Goal: Download file/media

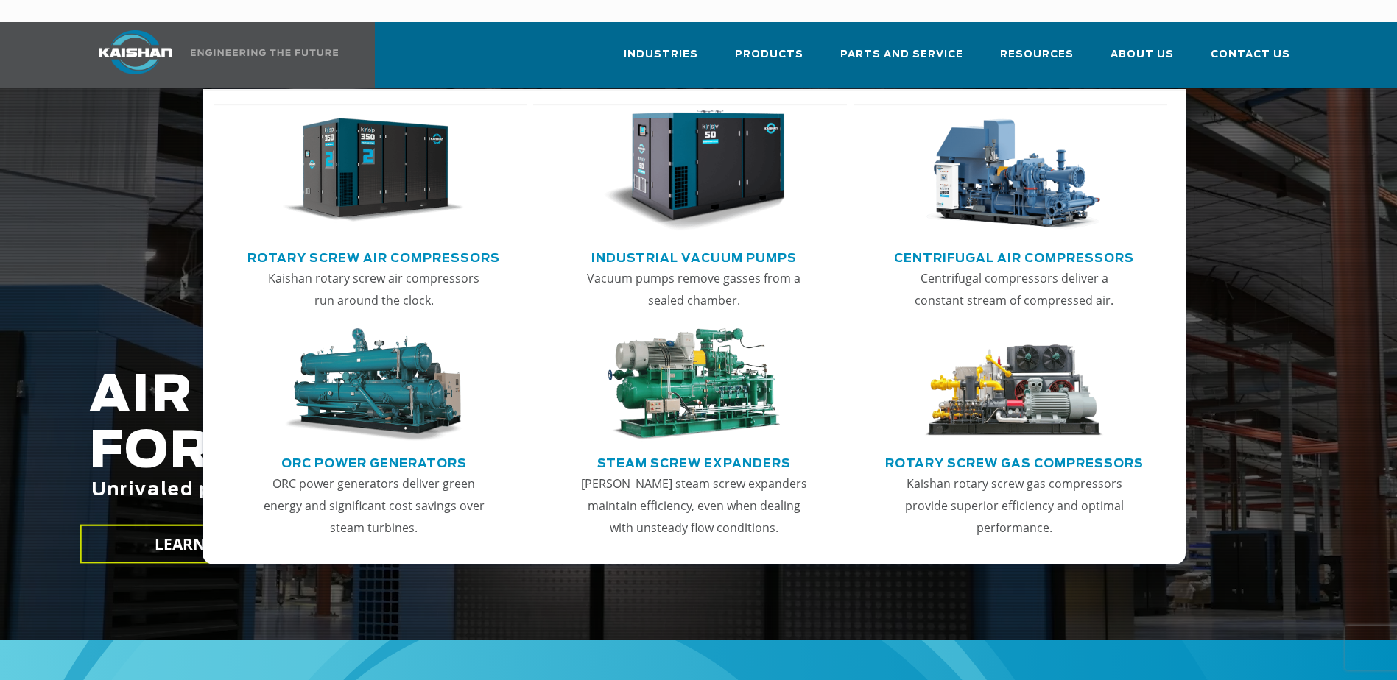
click at [374, 245] on link "Rotary Screw Air Compressors" at bounding box center [373, 256] width 253 height 22
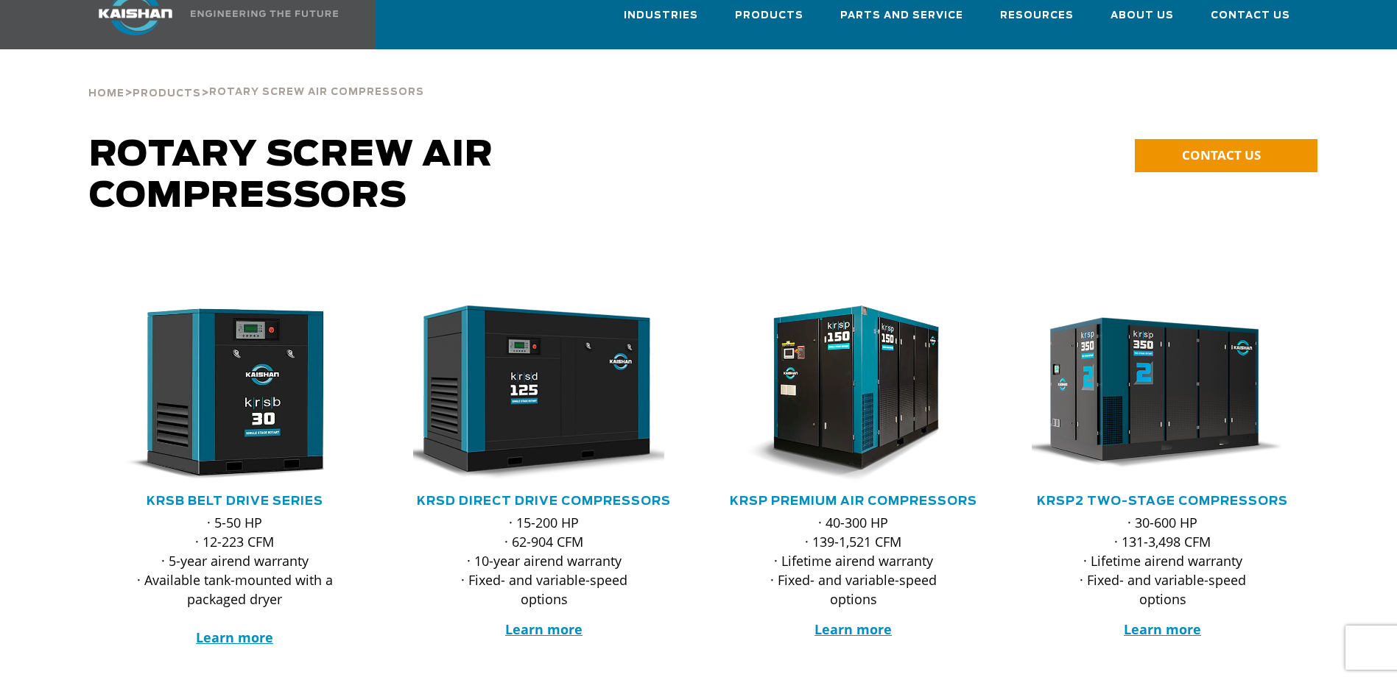
scroll to position [74, 0]
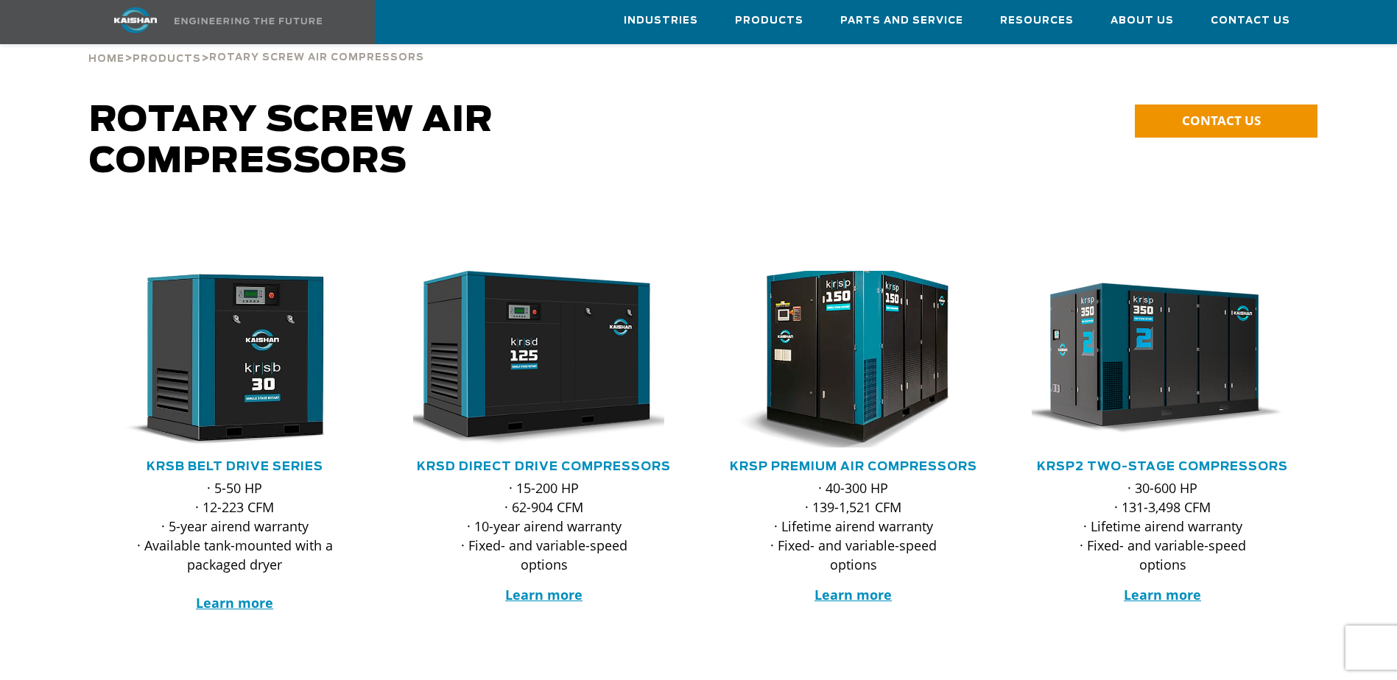
click at [857, 374] on img at bounding box center [842, 359] width 289 height 194
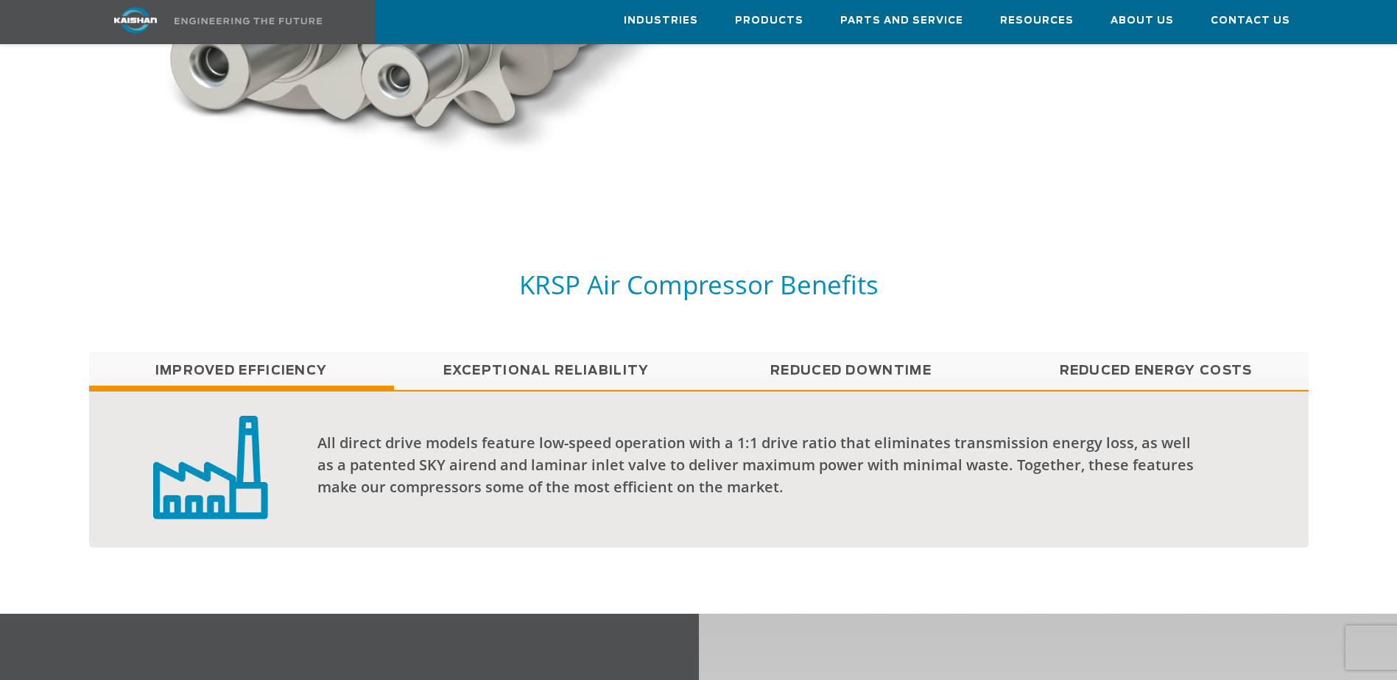
scroll to position [1178, 0]
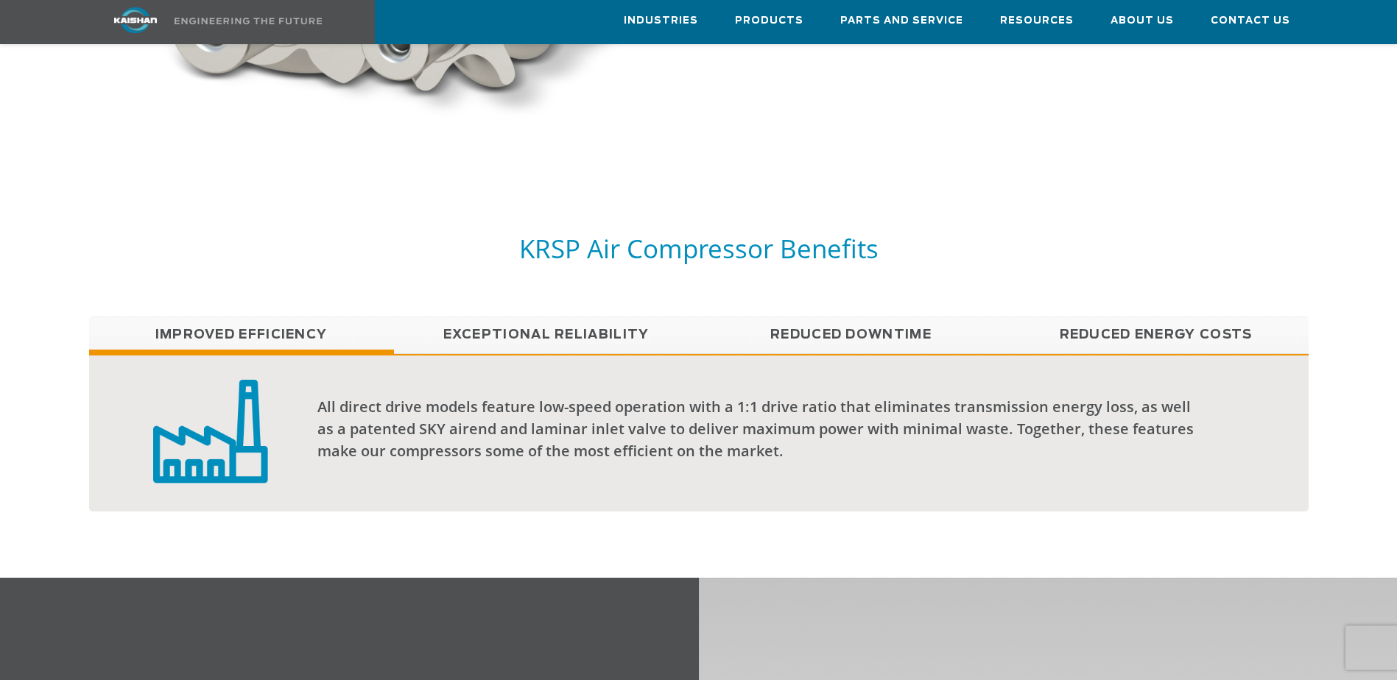
click at [566, 317] on link "Exceptional reliability" at bounding box center [546, 335] width 305 height 37
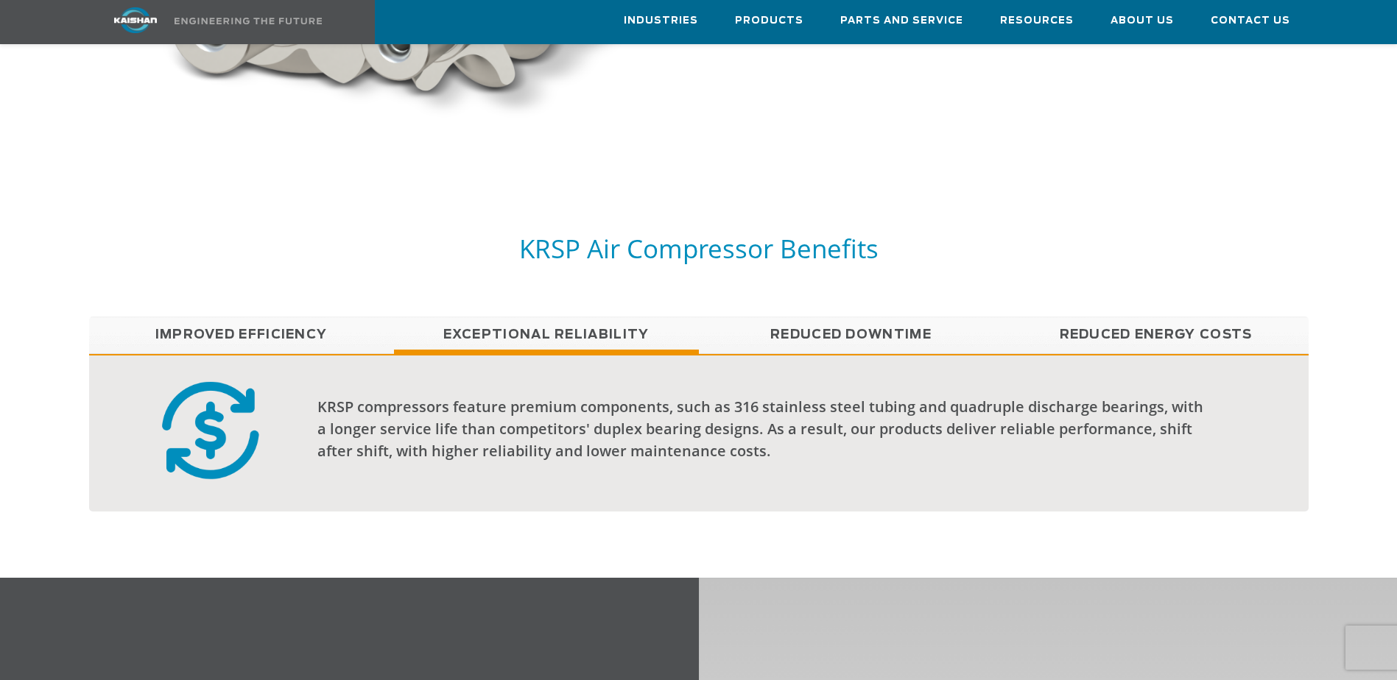
click at [831, 320] on link "Reduced Downtime" at bounding box center [851, 335] width 305 height 37
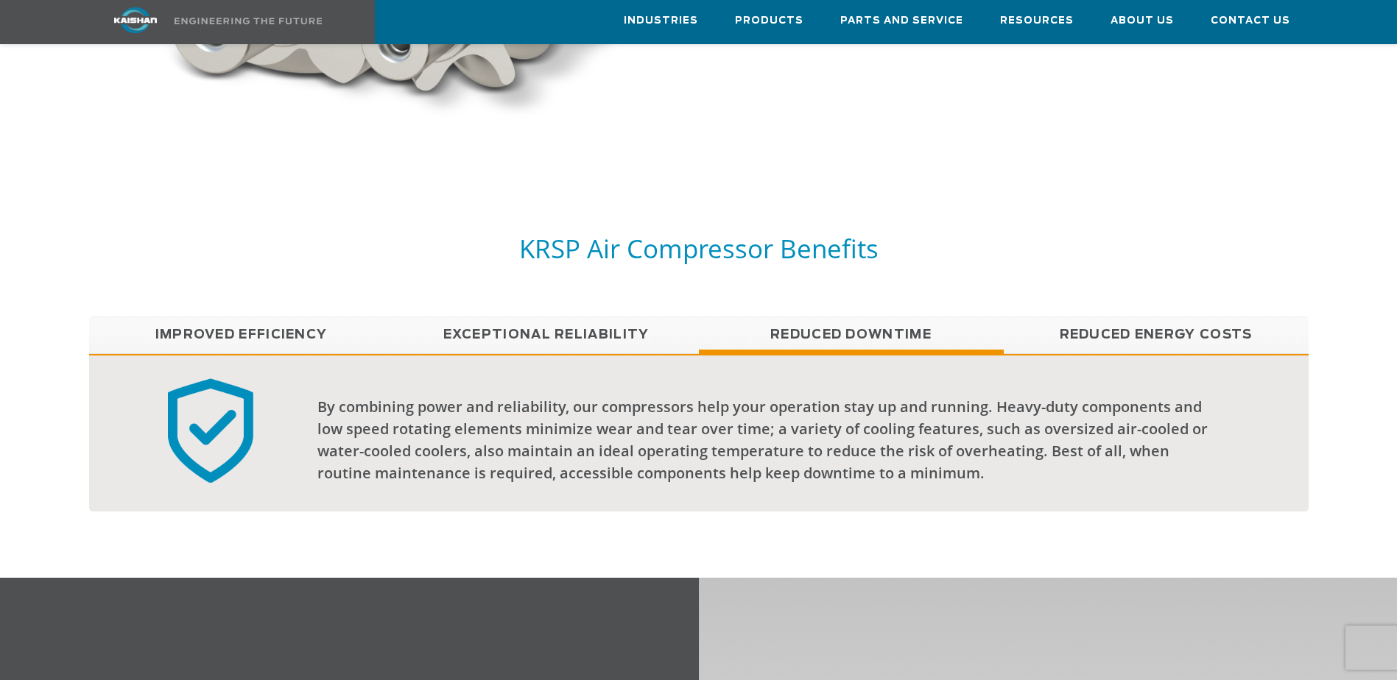
click at [1130, 317] on link "Reduced Energy Costs" at bounding box center [1156, 335] width 305 height 37
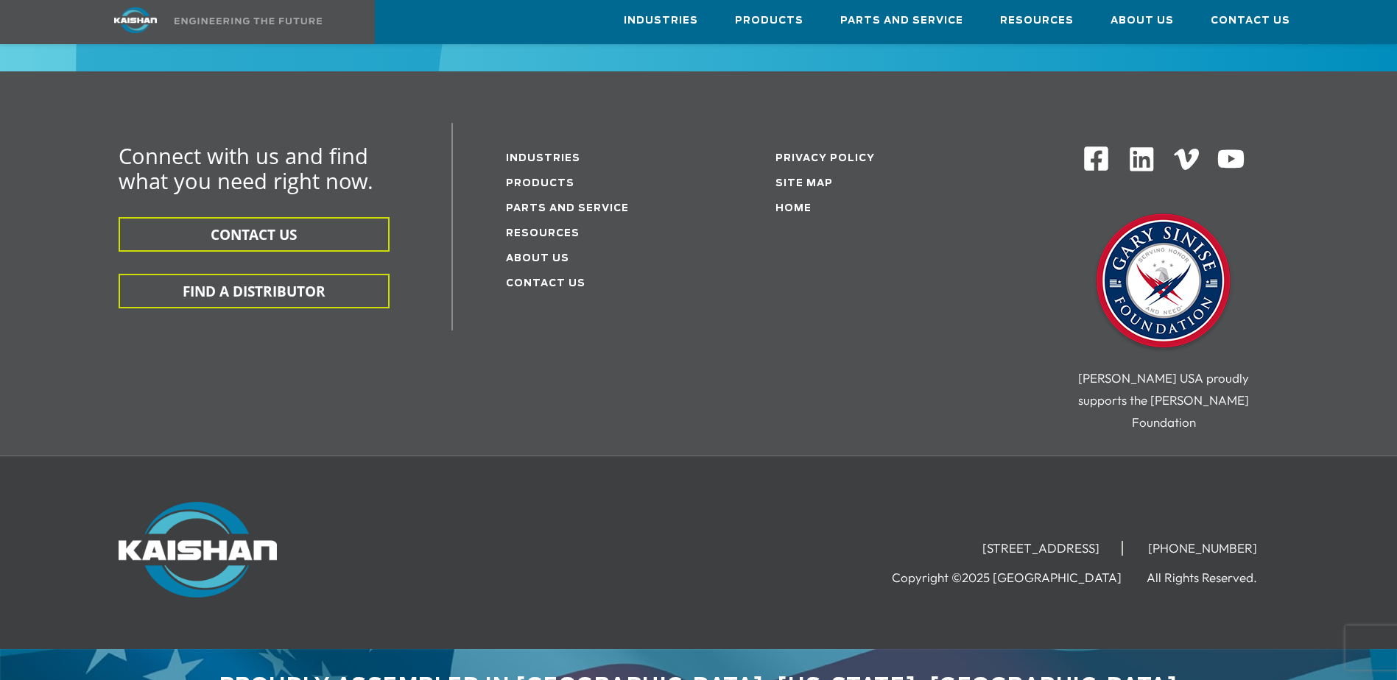
scroll to position [4708, 0]
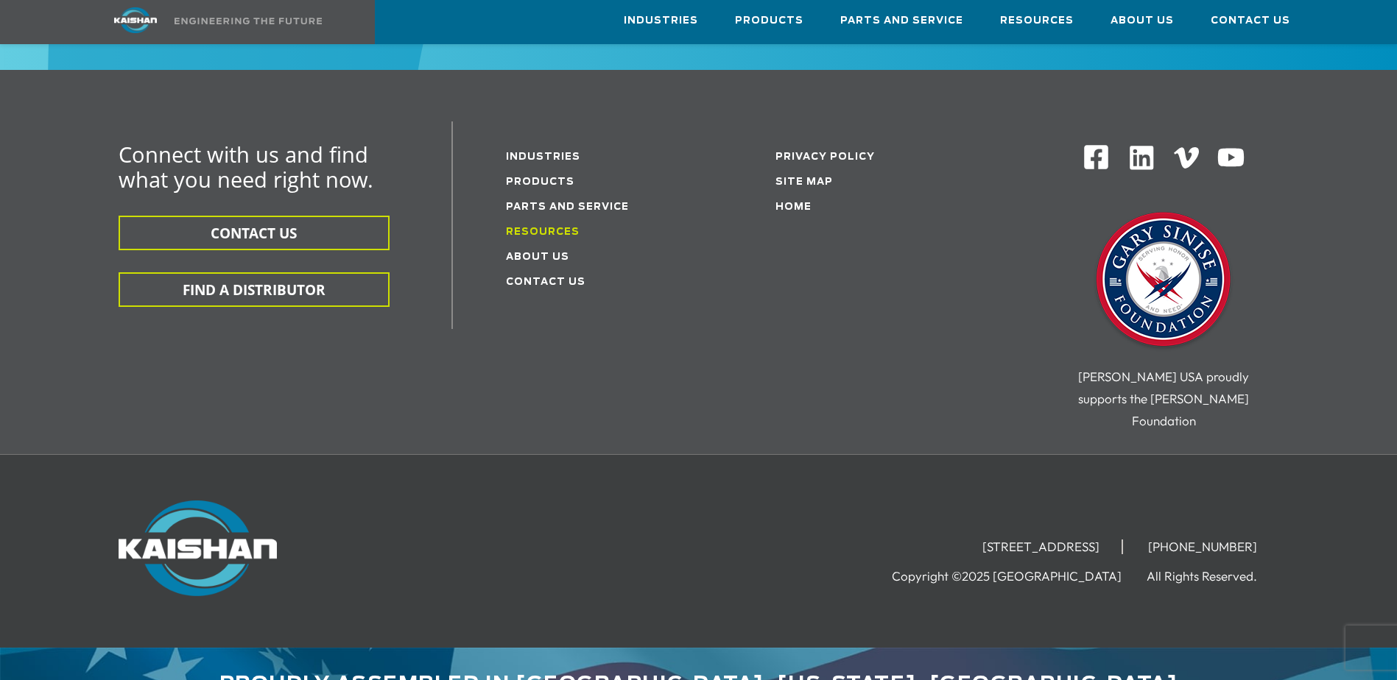
click at [552, 228] on link "Resources" at bounding box center [543, 233] width 74 height 10
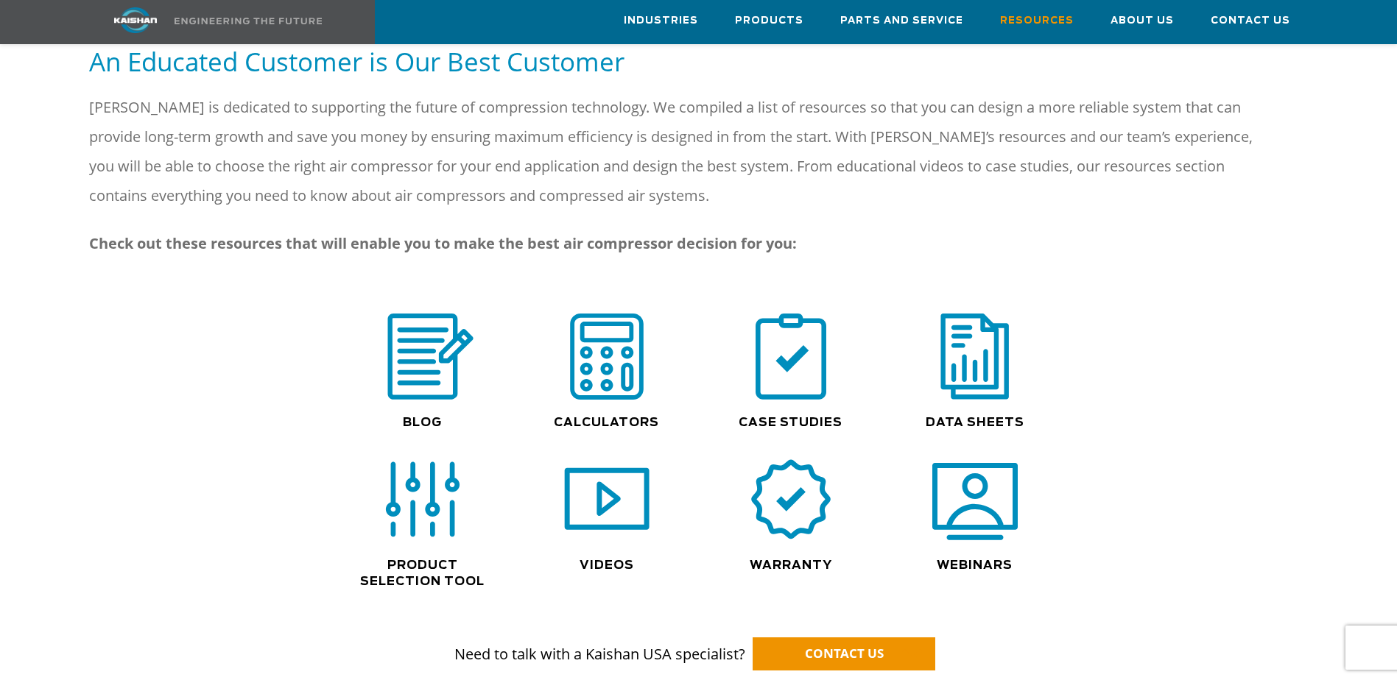
scroll to position [884, 0]
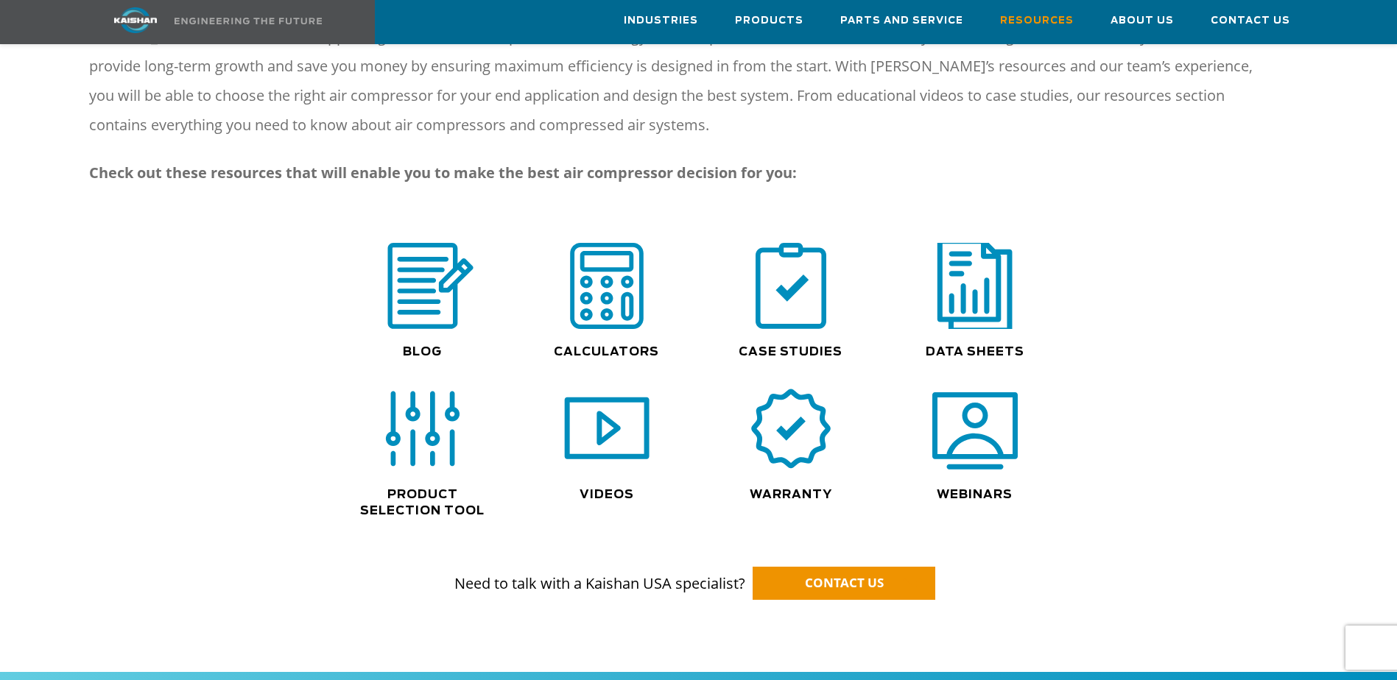
click at [970, 275] on img at bounding box center [975, 286] width 94 height 95
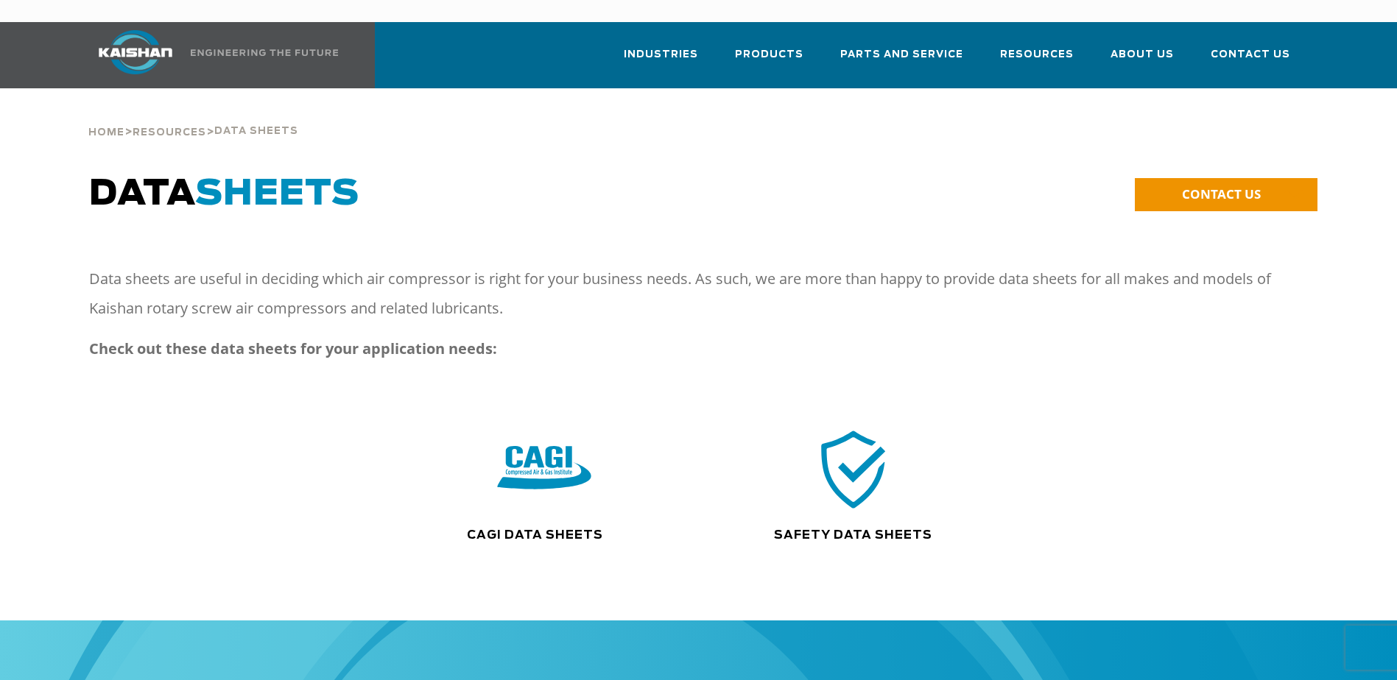
click at [534, 437] on img at bounding box center [544, 469] width 94 height 95
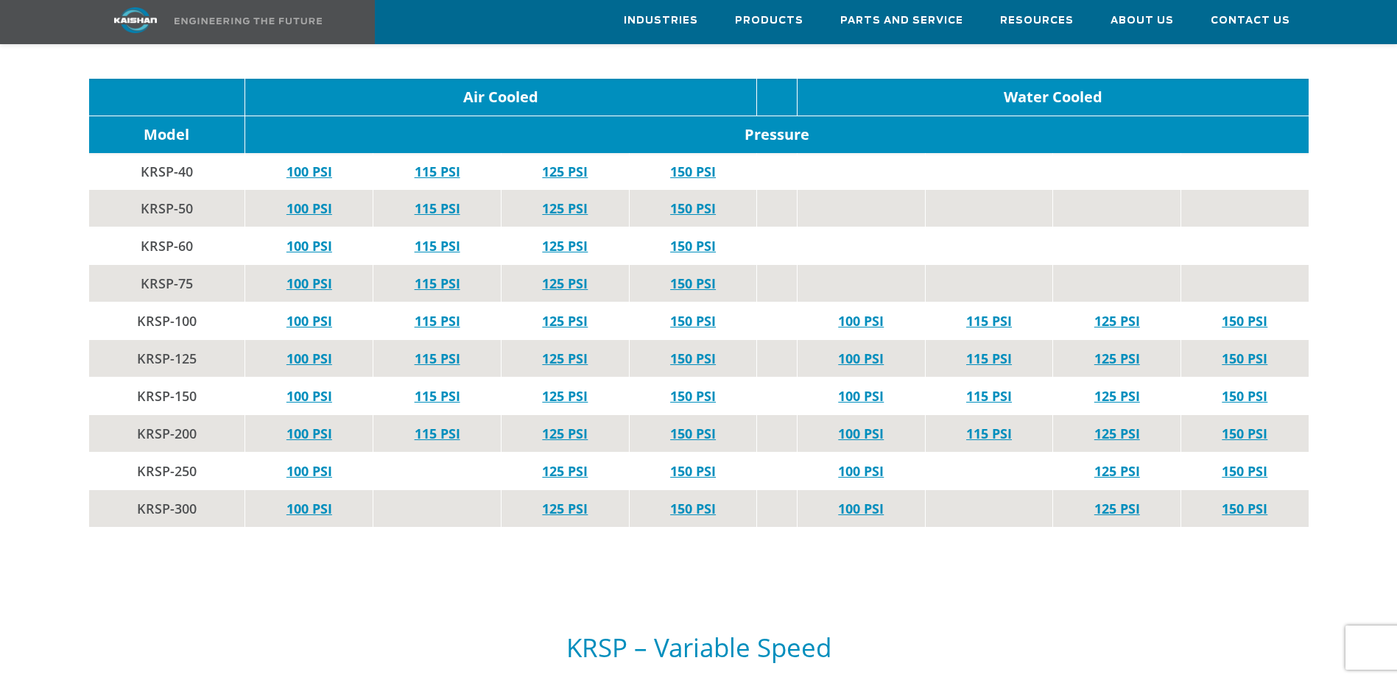
scroll to position [2798, 0]
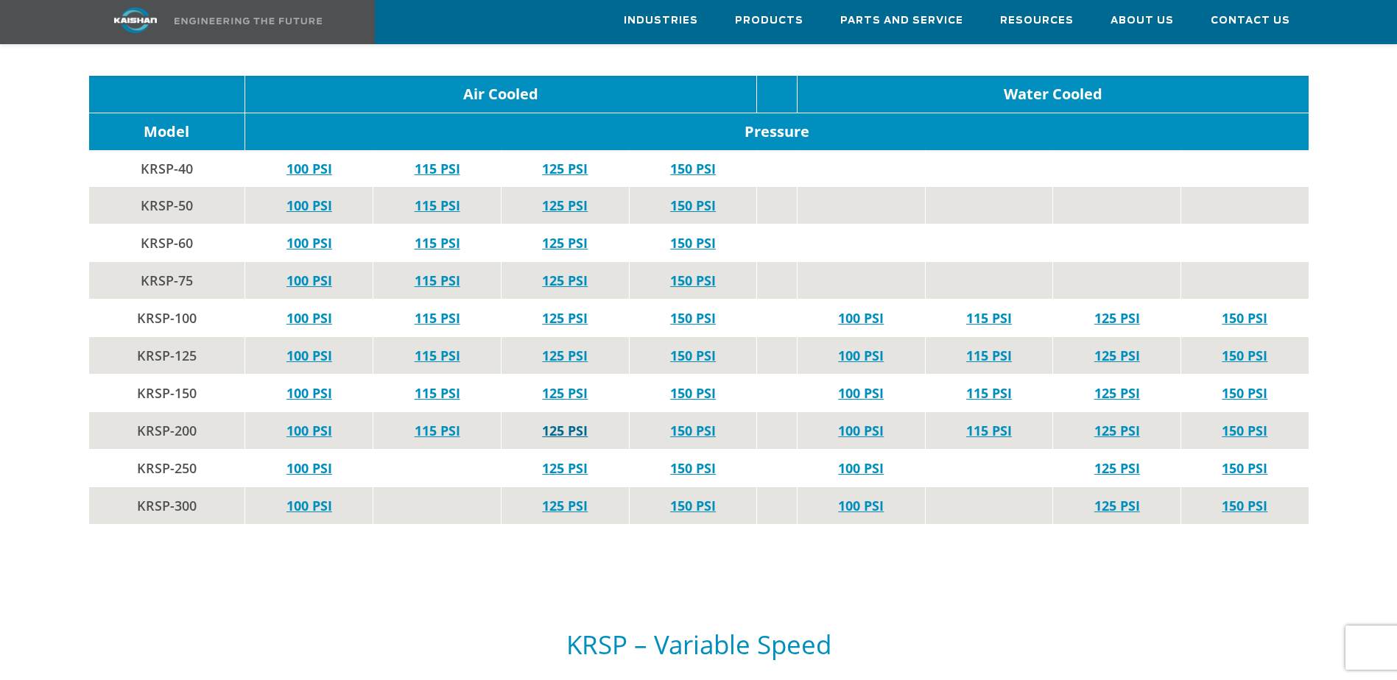
click at [565, 422] on link "125 PSI" at bounding box center [565, 431] width 46 height 18
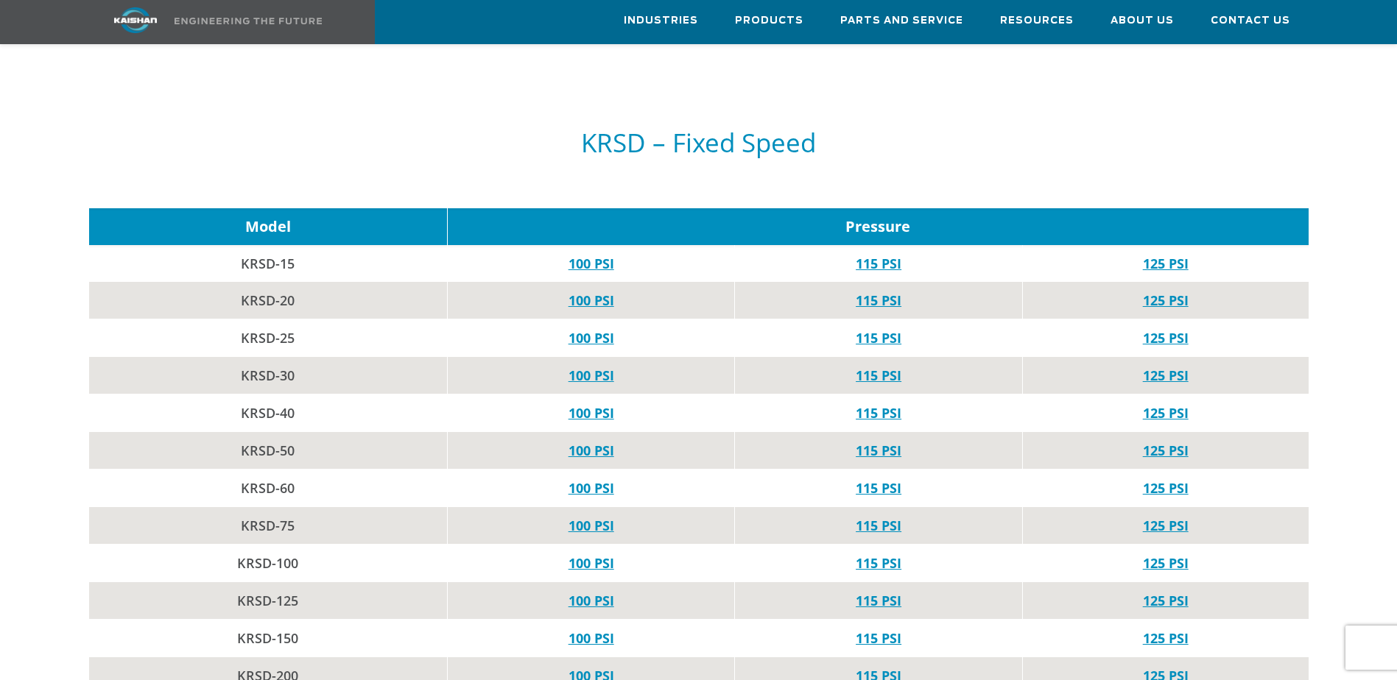
scroll to position [957, 0]
